Goal: Information Seeking & Learning: Learn about a topic

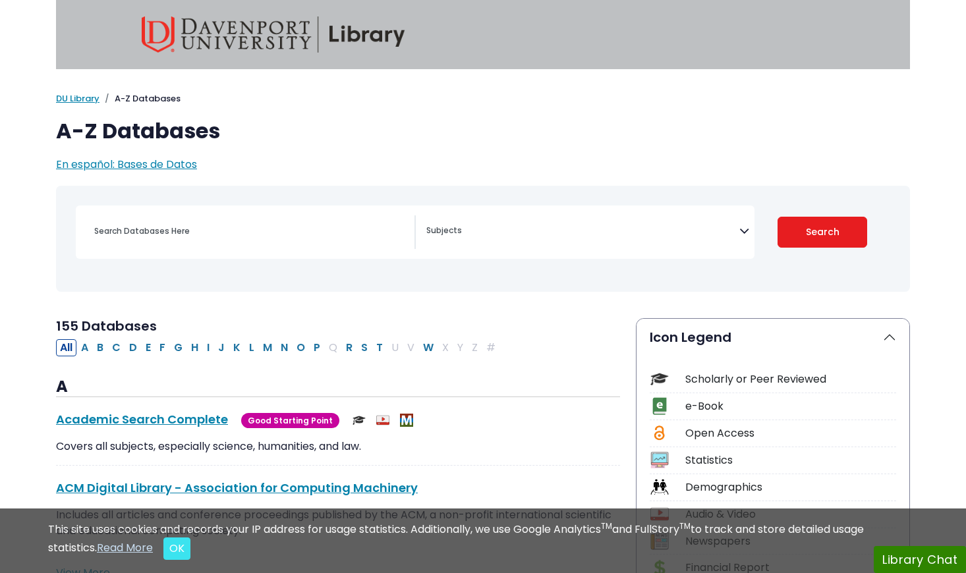
select select "Database Subject Filter"
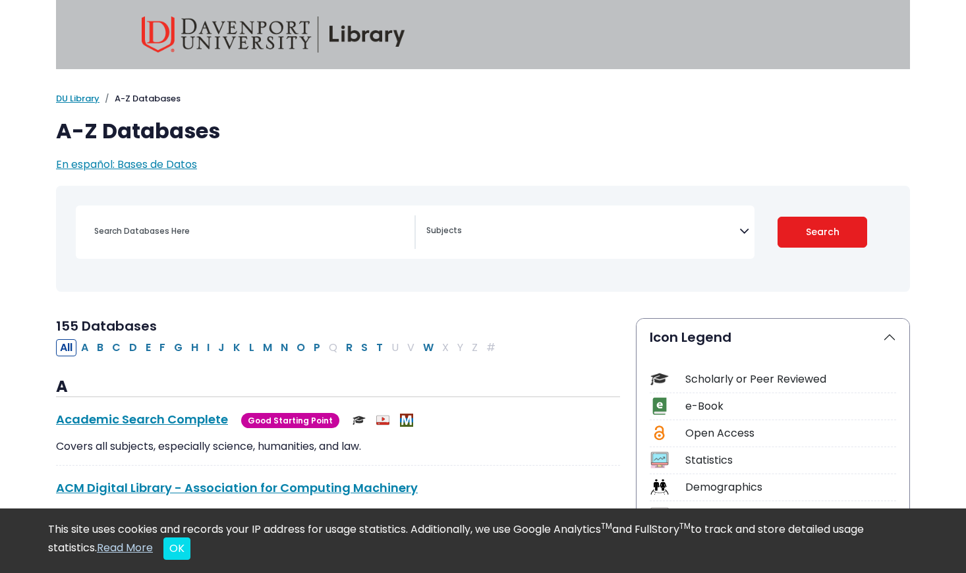
click at [740, 233] on icon "Search filters" at bounding box center [744, 229] width 10 height 20
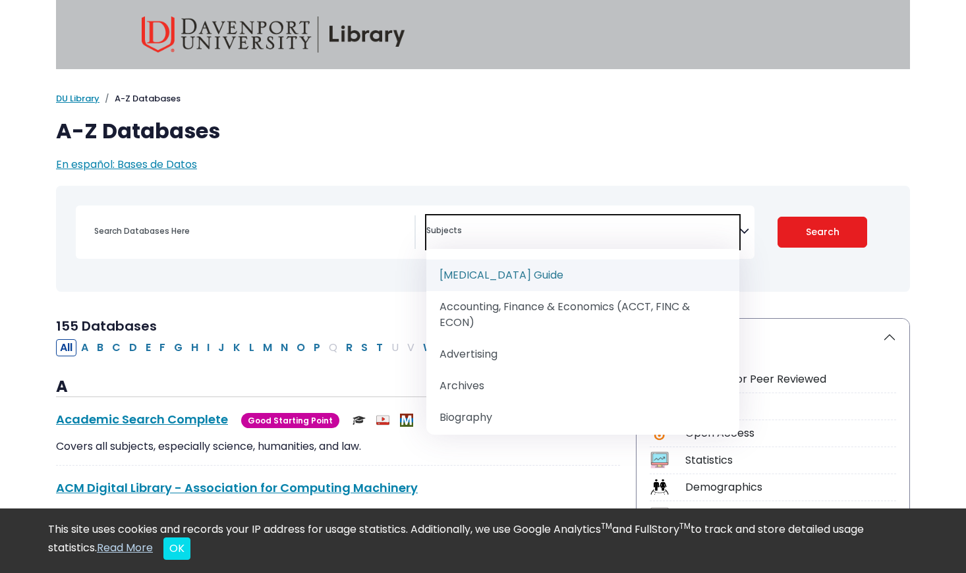
click at [740, 233] on icon "Search filters" at bounding box center [744, 229] width 10 height 20
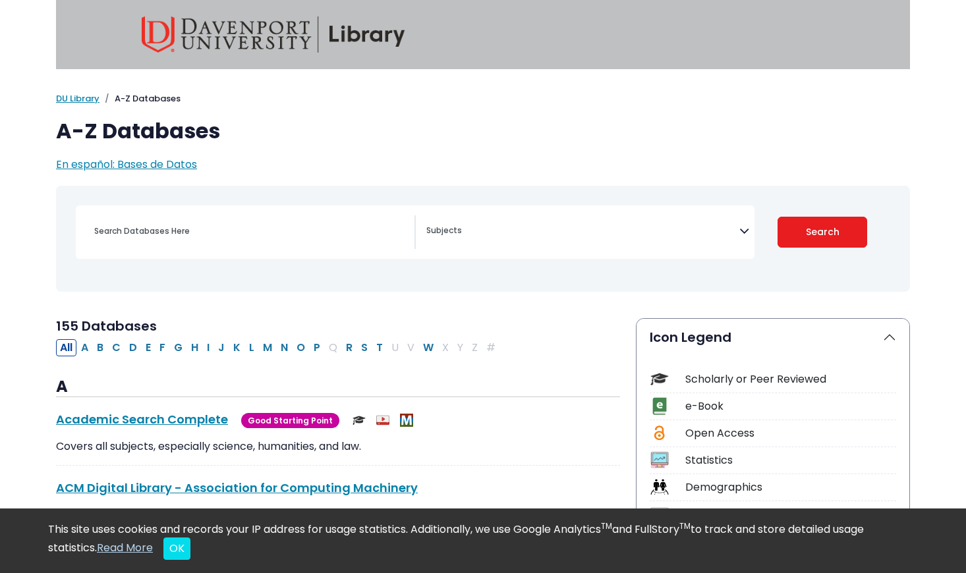
click at [746, 229] on icon "Search filters" at bounding box center [744, 229] width 10 height 20
click at [745, 234] on icon "Search filters" at bounding box center [744, 229] width 10 height 20
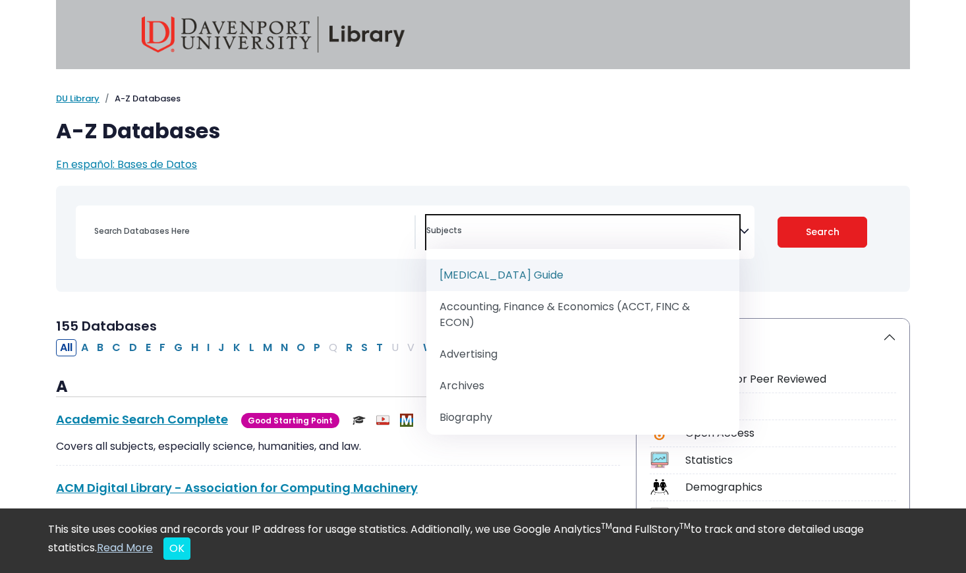
click at [696, 158] on p "En español: Bases de Datos" at bounding box center [483, 165] width 854 height 16
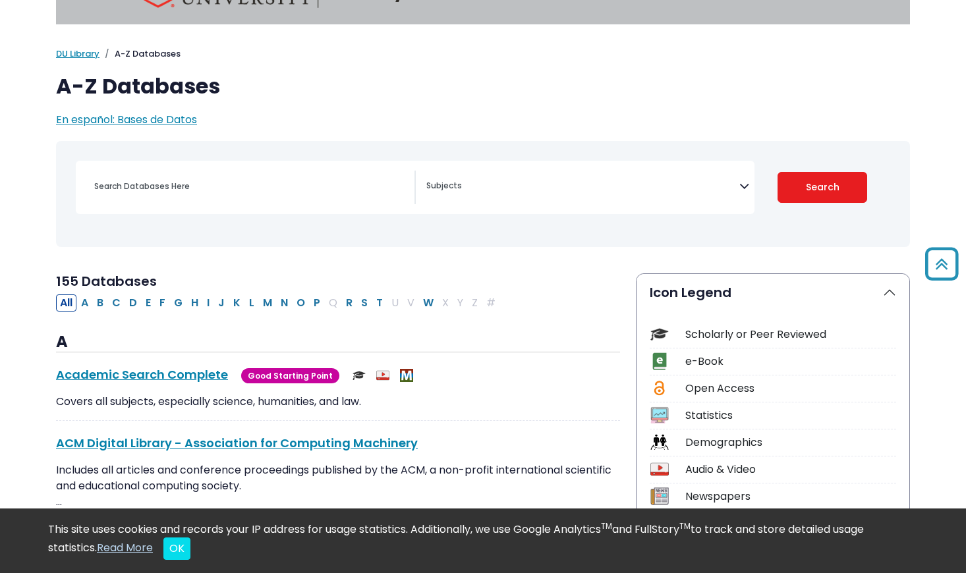
scroll to position [44, 0]
click at [737, 188] on textarea "Search" at bounding box center [582, 187] width 313 height 11
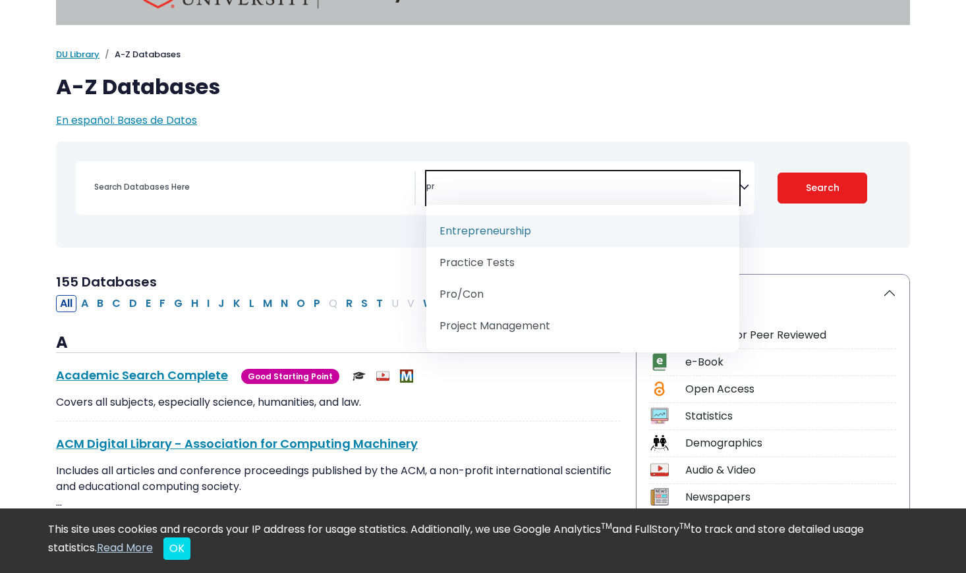
type textarea "p"
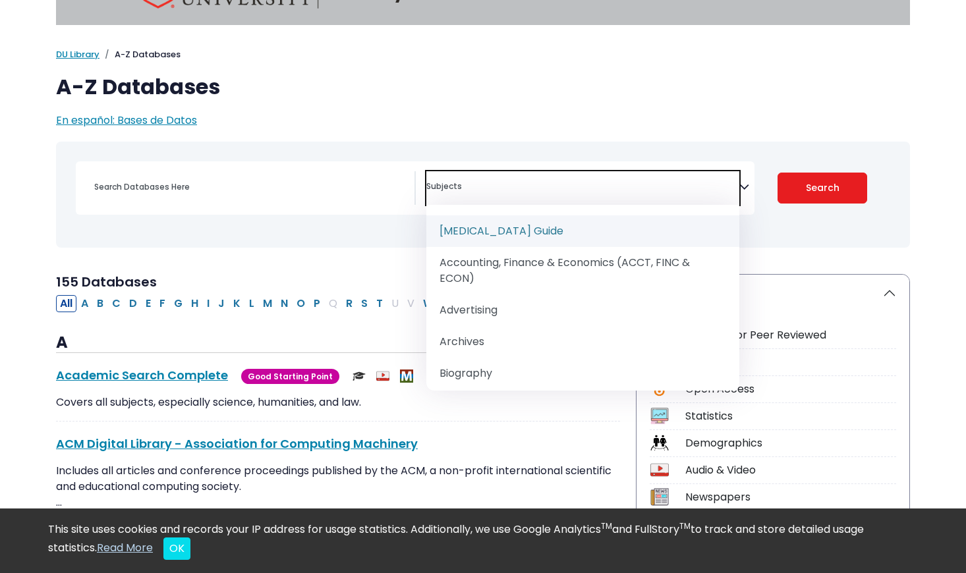
scroll to position [0, 0]
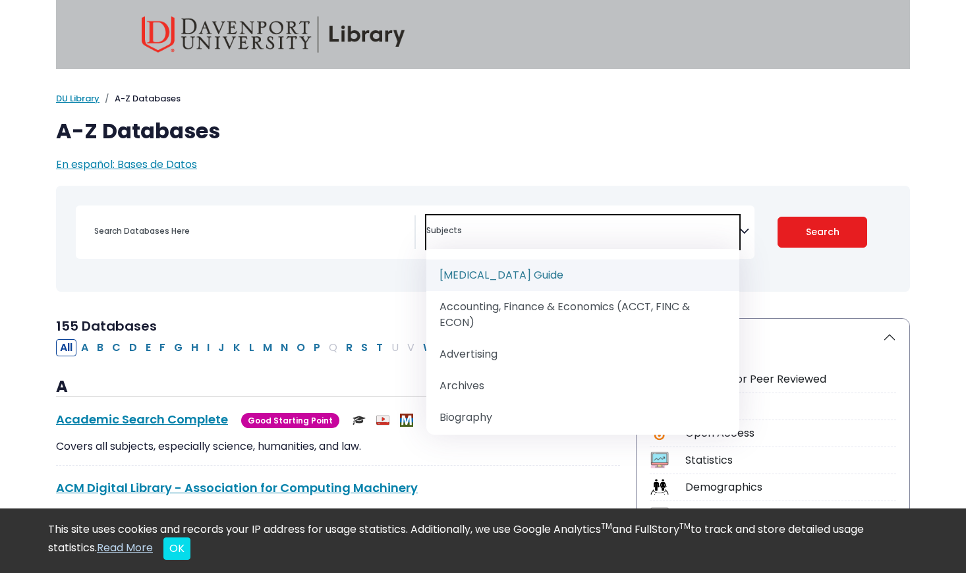
click at [338, 146] on div "My Davenport DU Library Library Guides A-Z Databases A-Z Databases En español: …" at bounding box center [483, 132] width 870 height 80
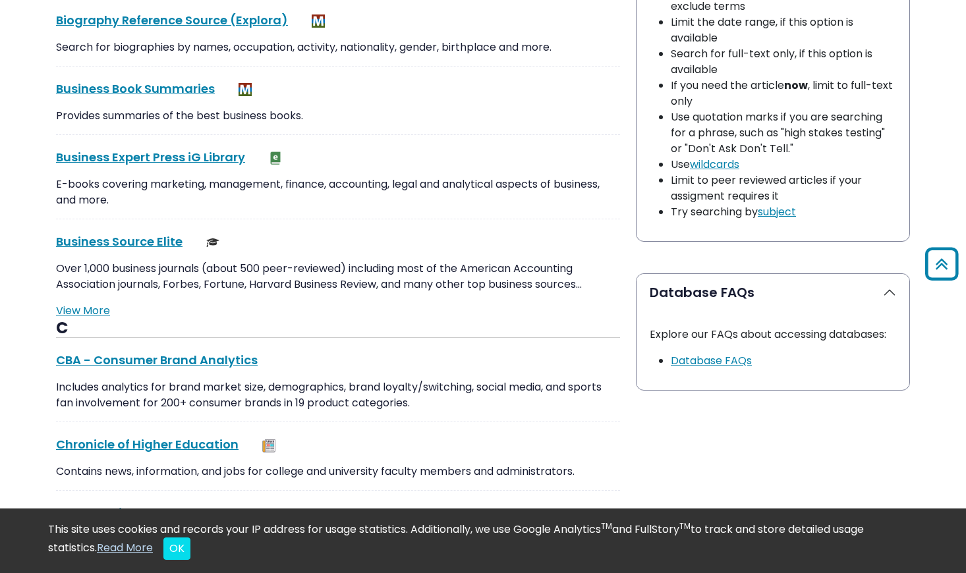
scroll to position [1094, 0]
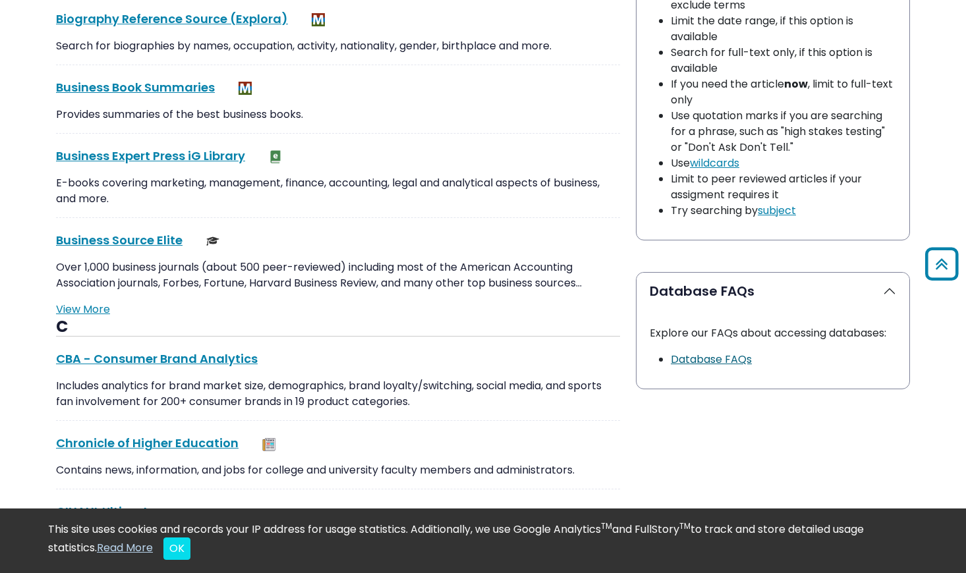
click at [717, 352] on link "Database FAQs" at bounding box center [711, 359] width 81 height 15
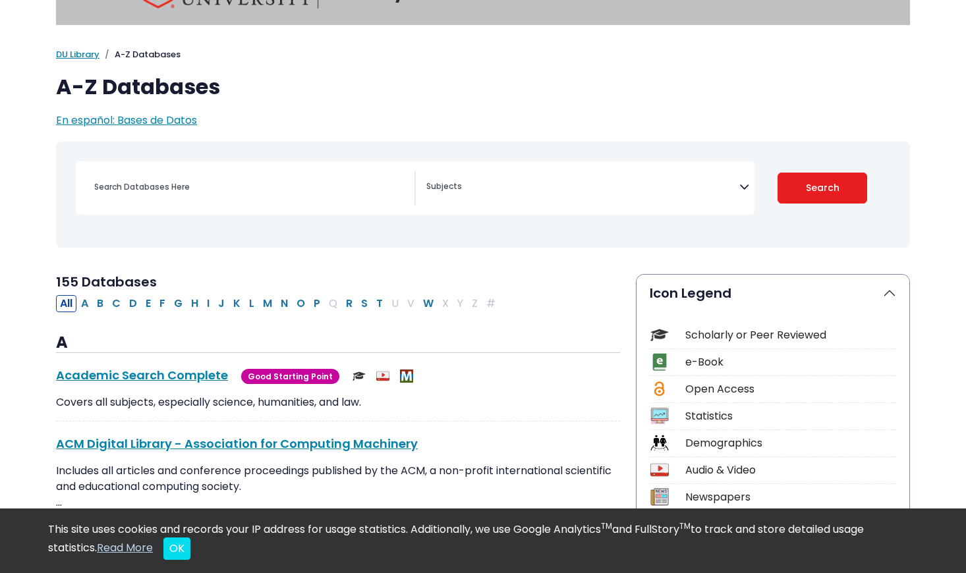
scroll to position [0, 0]
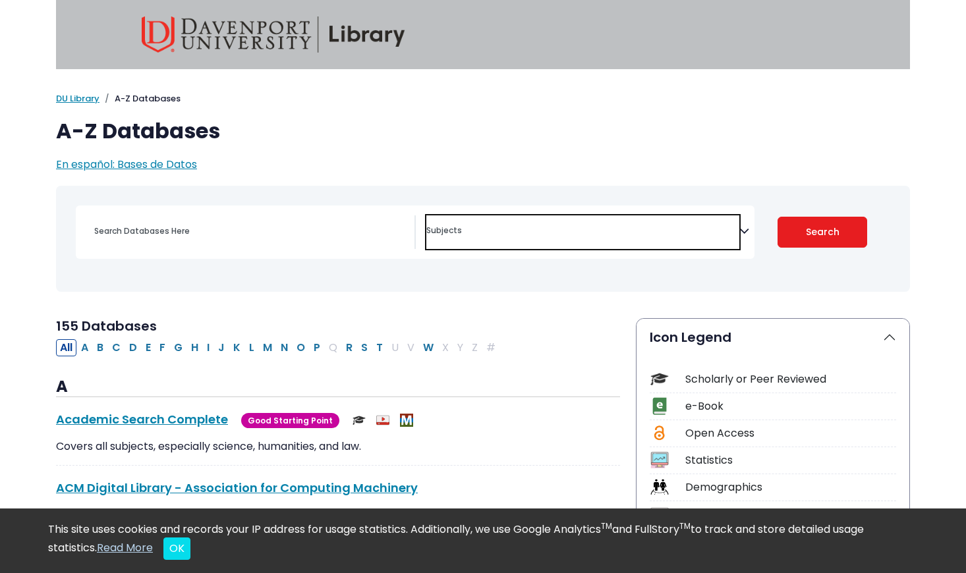
click at [466, 236] on textarea "Search" at bounding box center [582, 232] width 313 height 11
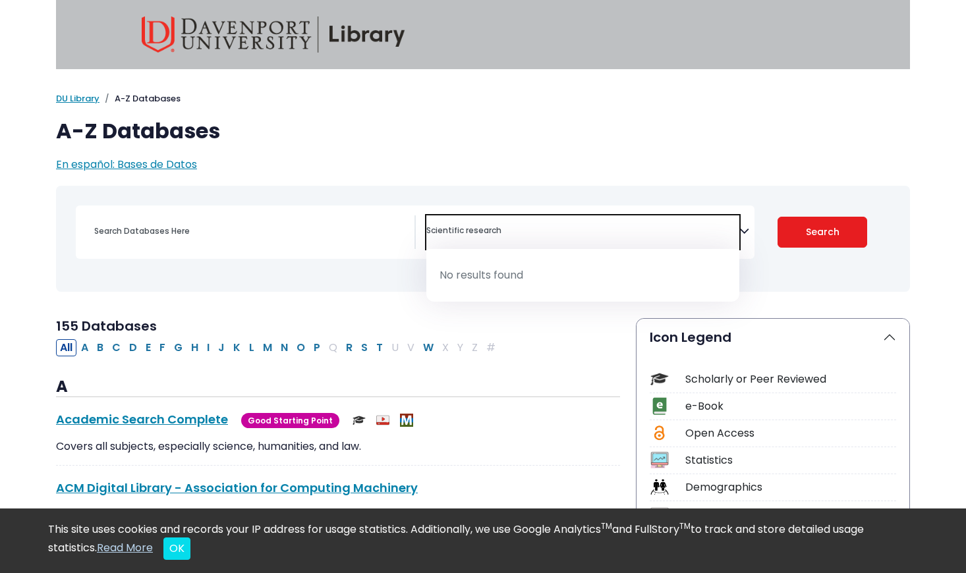
type textarea "Scientific research"
click at [538, 240] on span "Scientific research" at bounding box center [582, 232] width 313 height 34
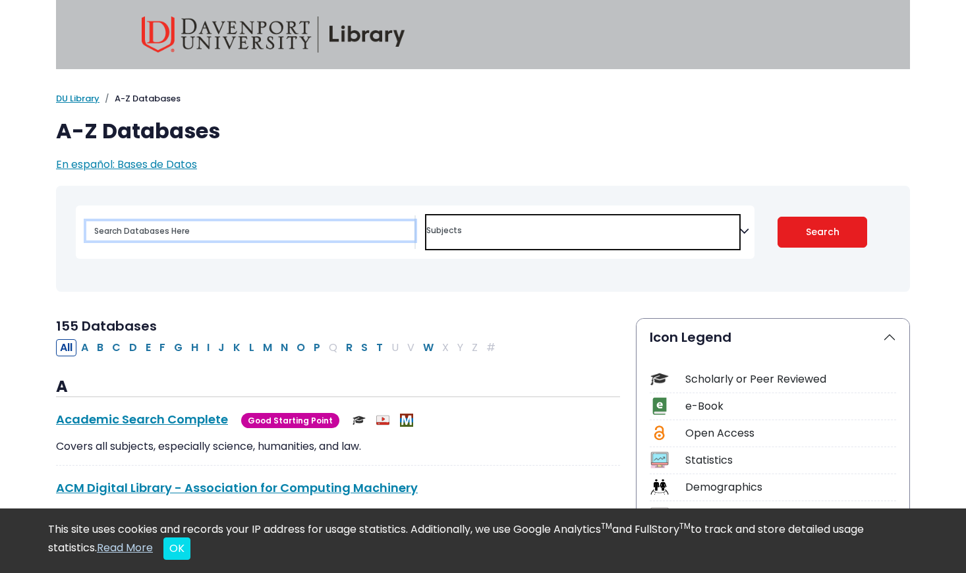
click at [314, 227] on input "Search database by title or keyword" at bounding box center [250, 230] width 328 height 19
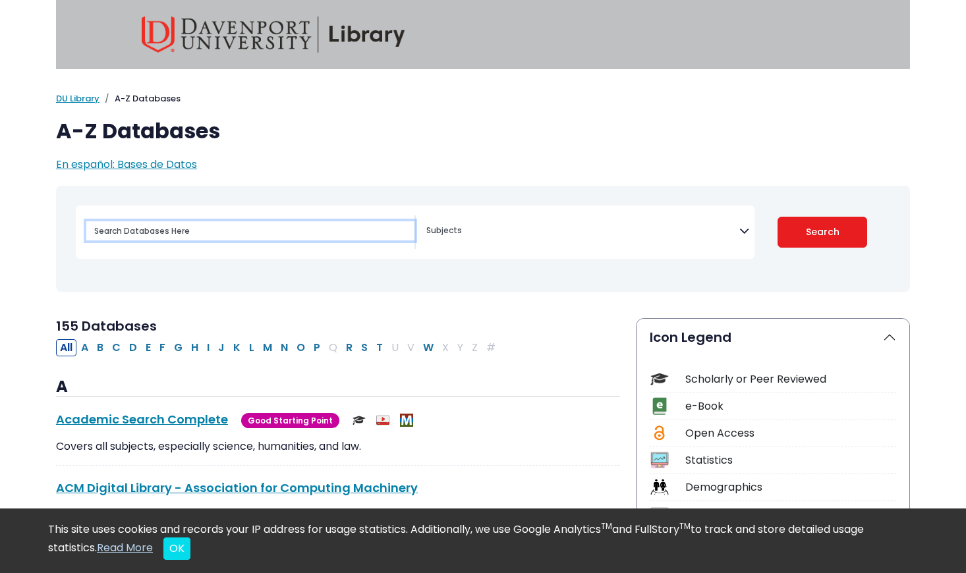
click at [314, 227] on input "Search database by title or keyword" at bounding box center [250, 230] width 328 height 19
type input "Scientific Research"
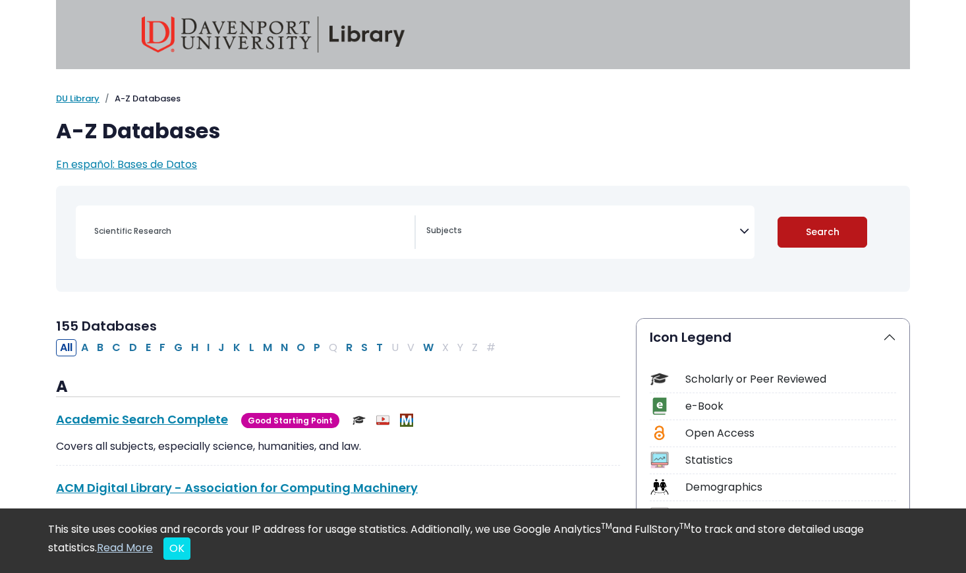
click at [802, 237] on button "Search" at bounding box center [822, 232] width 90 height 31
select select "Database Subject Filter"
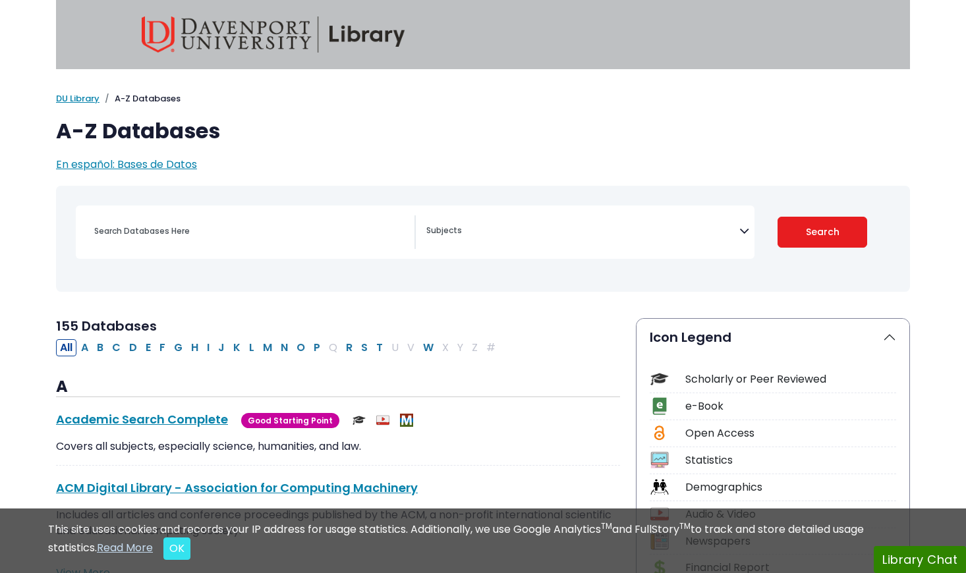
select select "Database Subject Filter"
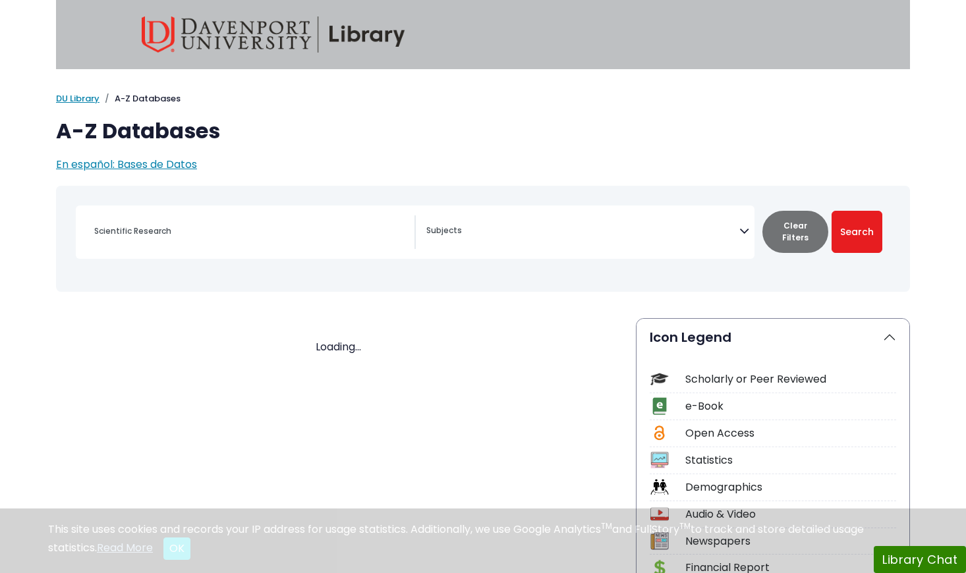
select select "Database Subject Filter"
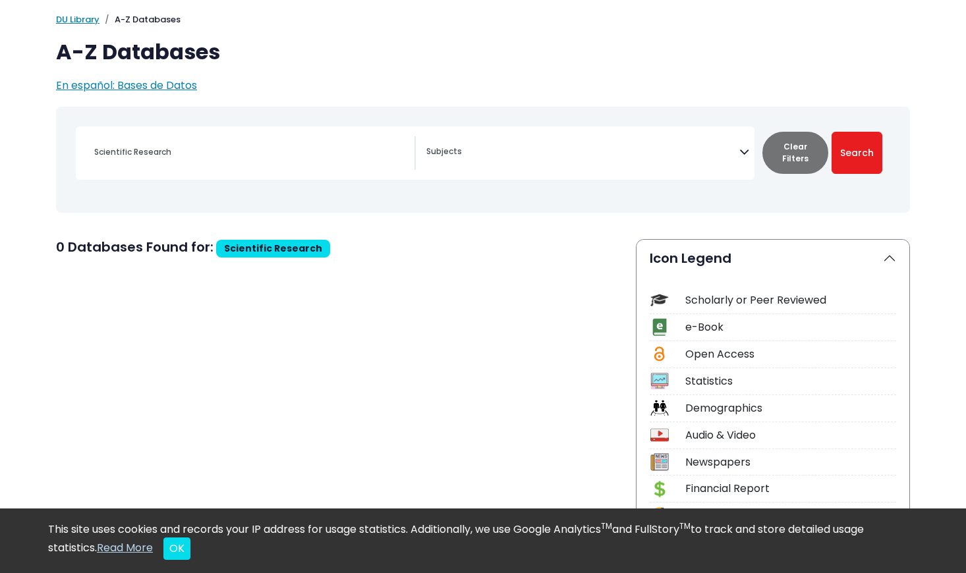
scroll to position [80, 0]
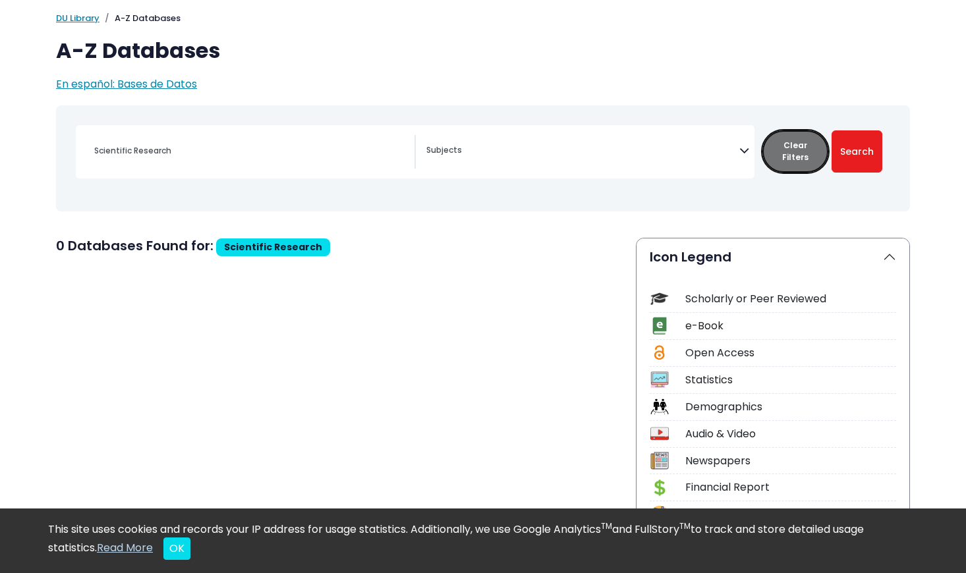
click at [804, 152] on button "Clear Filters" at bounding box center [795, 151] width 66 height 42
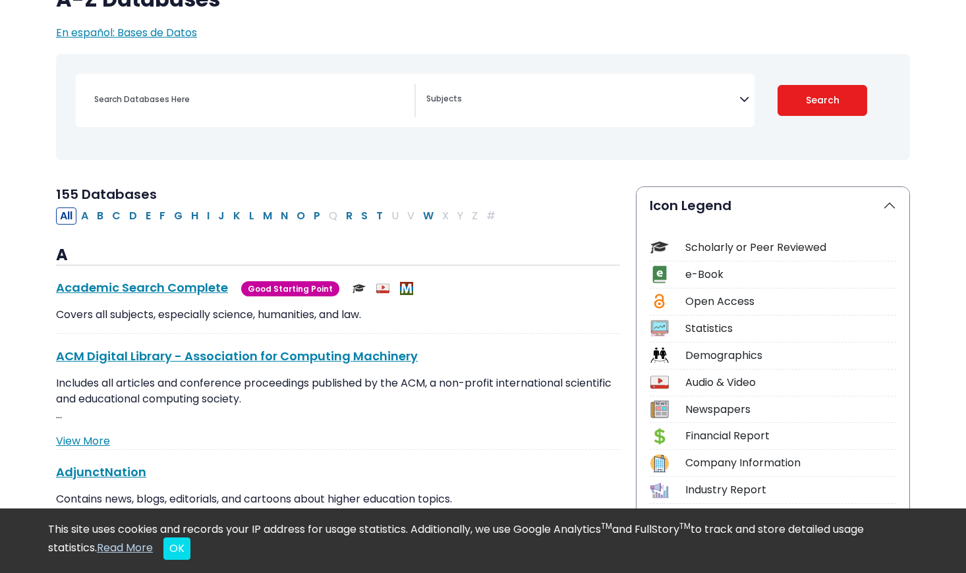
scroll to position [132, 0]
click at [366, 221] on button "S" at bounding box center [364, 215] width 14 height 17
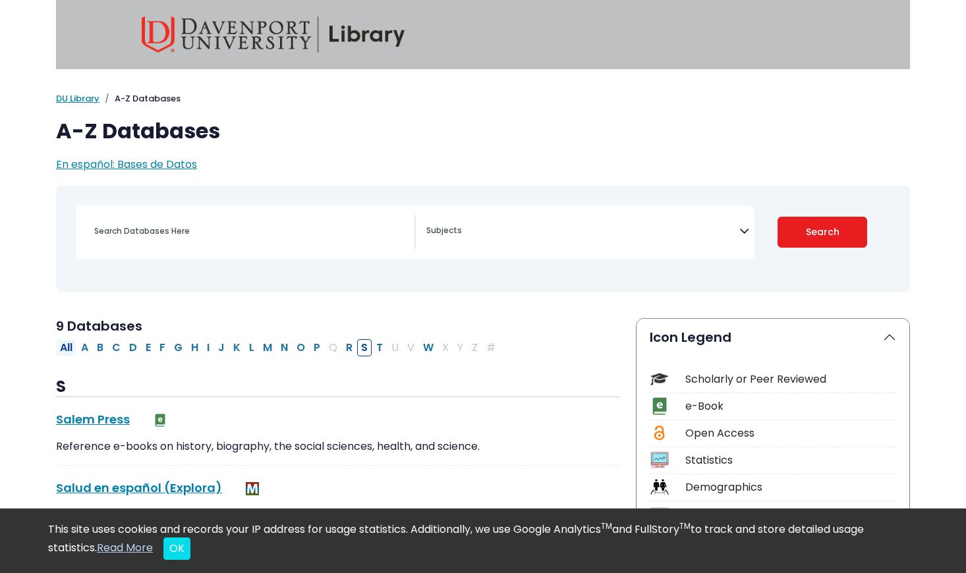
click at [72, 347] on button "All" at bounding box center [66, 347] width 20 height 17
select select "Database Subject Filter"
